Goal: Check status

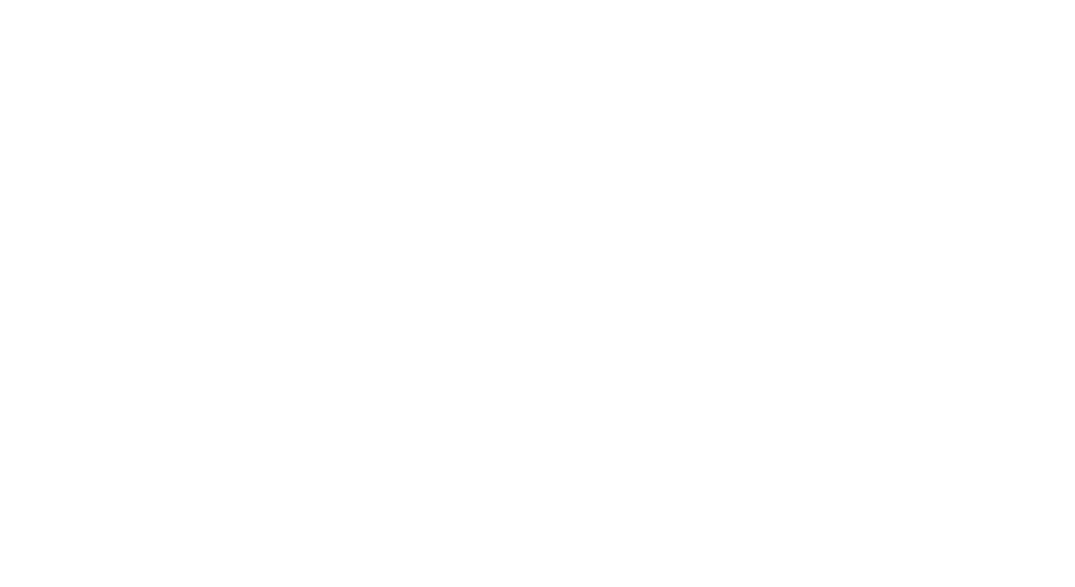
click at [693, 6] on html at bounding box center [537, 3] width 1075 height 6
